Goal: Task Accomplishment & Management: Use online tool/utility

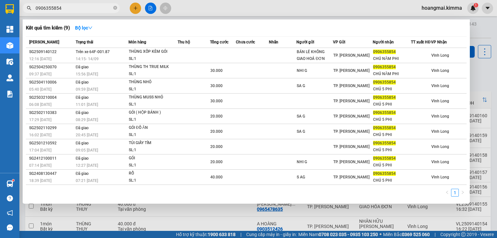
click at [202, 218] on div at bounding box center [248, 119] width 497 height 238
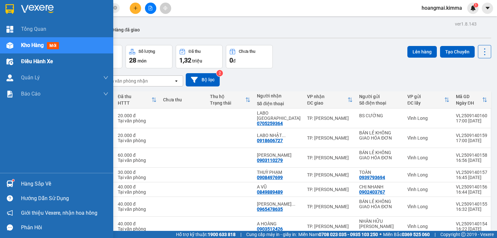
drag, startPoint x: 39, startPoint y: 48, endPoint x: 39, endPoint y: 59, distance: 11.0
click at [39, 48] on span "Kho hàng" at bounding box center [32, 45] width 23 height 6
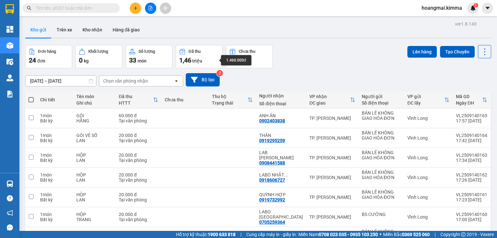
click at [213, 60] on div "1,46 [PERSON_NAME]" at bounding box center [199, 60] width 40 height 9
click at [81, 10] on input "text" at bounding box center [74, 8] width 76 height 7
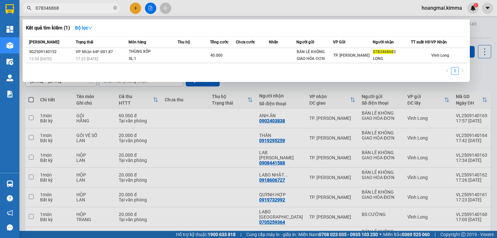
type input "0783468683"
click at [117, 9] on icon "close-circle" at bounding box center [115, 8] width 4 height 4
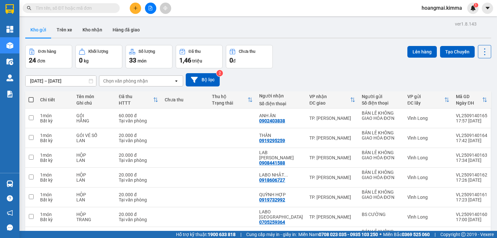
click at [94, 6] on input "text" at bounding box center [74, 8] width 76 height 7
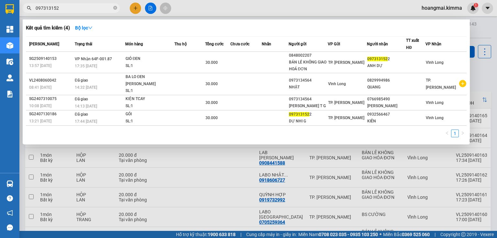
type input "0973131522"
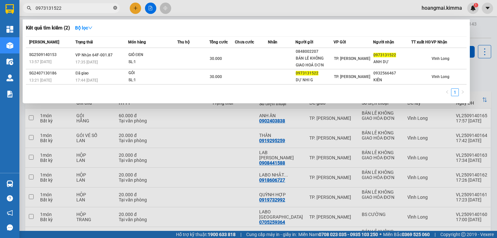
click at [117, 9] on icon "close-circle" at bounding box center [115, 8] width 4 height 4
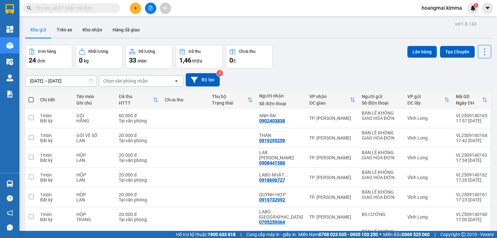
click at [43, 7] on input "text" at bounding box center [74, 8] width 76 height 7
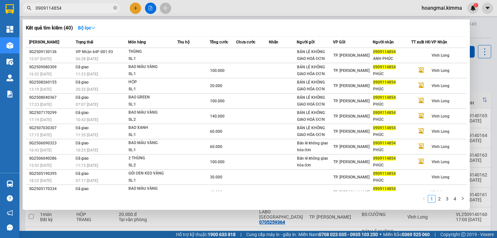
type input "0909114854"
